Goal: Find specific page/section: Find specific page/section

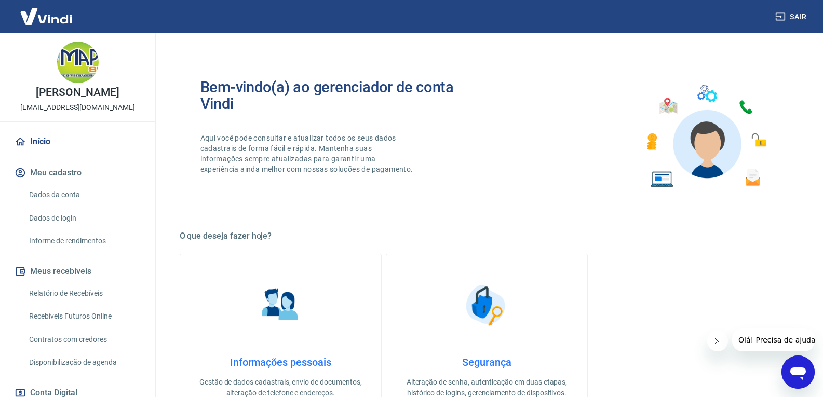
click at [79, 304] on link "Relatório de Recebíveis" at bounding box center [84, 293] width 118 height 21
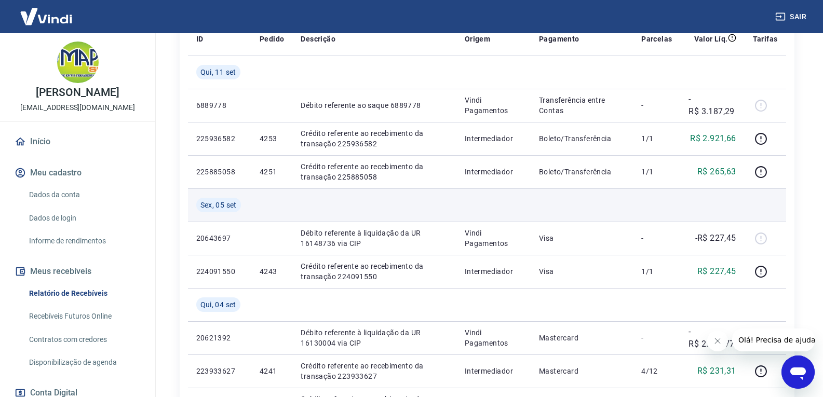
scroll to position [156, 0]
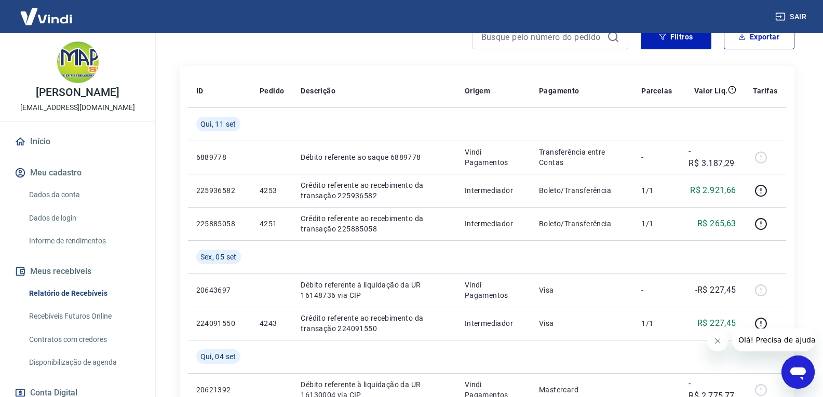
click at [60, 326] on link "Recebíveis Futuros Online" at bounding box center [84, 316] width 118 height 21
